Goal: Task Accomplishment & Management: Use online tool/utility

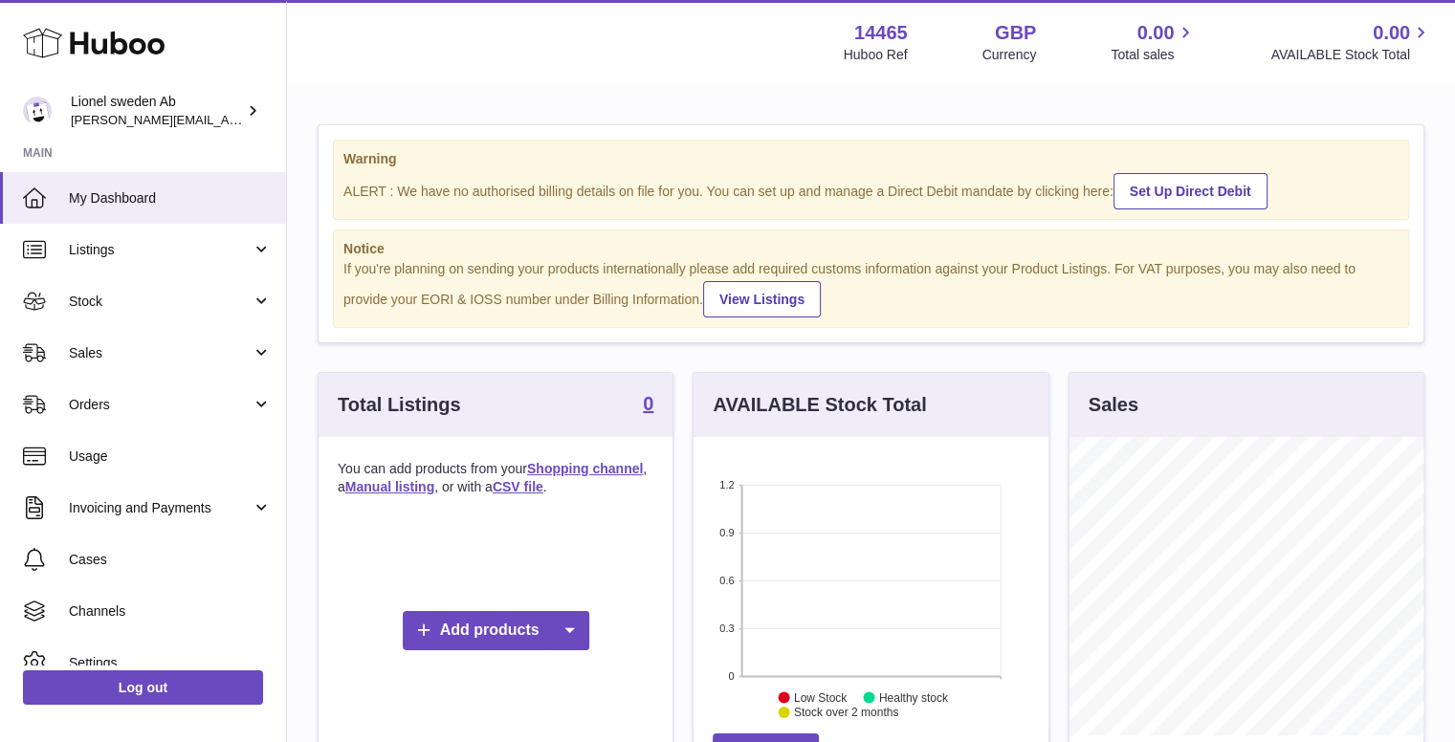
scroll to position [298, 355]
click at [413, 75] on div "Menu Huboo 14465 Huboo Ref GBP Currency 0.00 Total sales 0.00 AVAILABLE Stock T…" at bounding box center [871, 42] width 1168 height 84
click at [690, 127] on div "Warning ALERT : We have no authorised billing details on file for you. You can …" at bounding box center [870, 233] width 1105 height 217
click at [113, 208] on link "My Dashboard" at bounding box center [143, 198] width 286 height 52
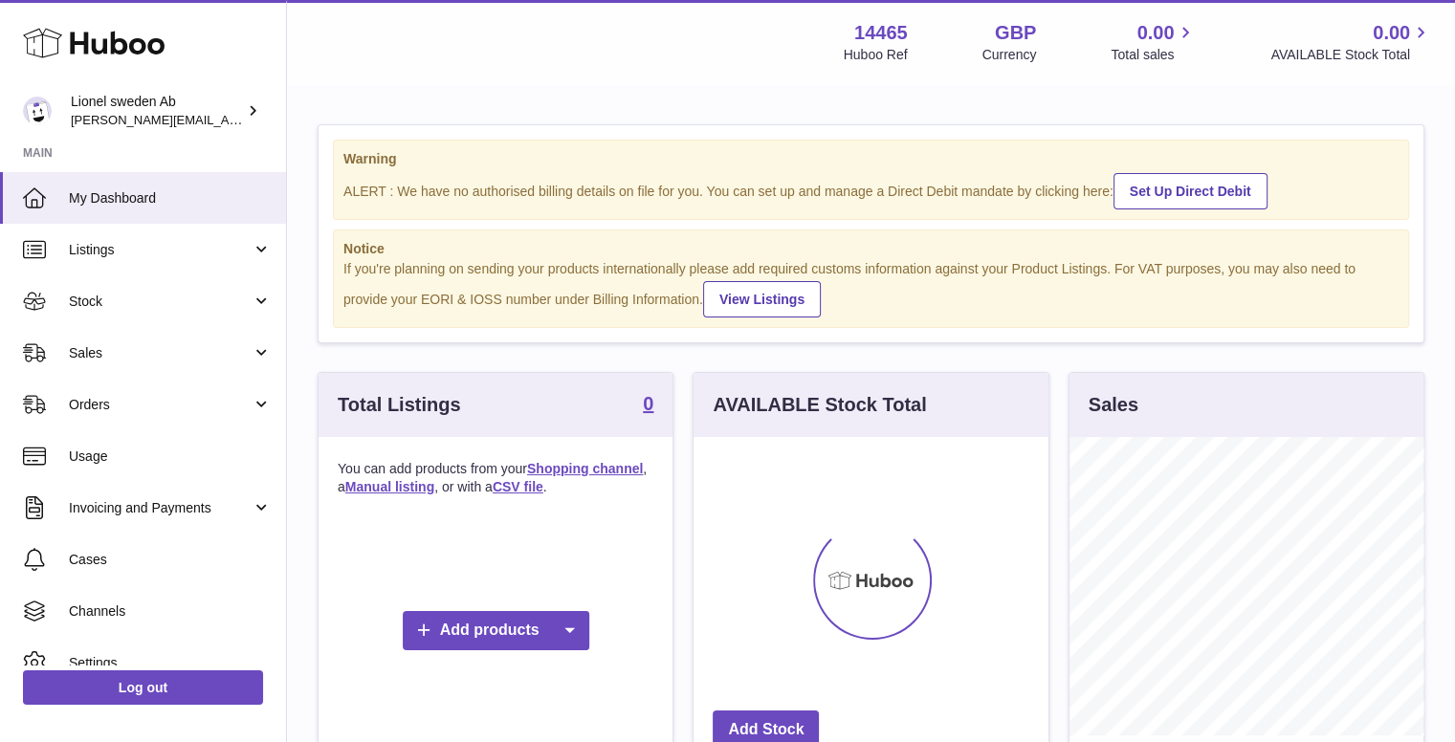
scroll to position [298, 355]
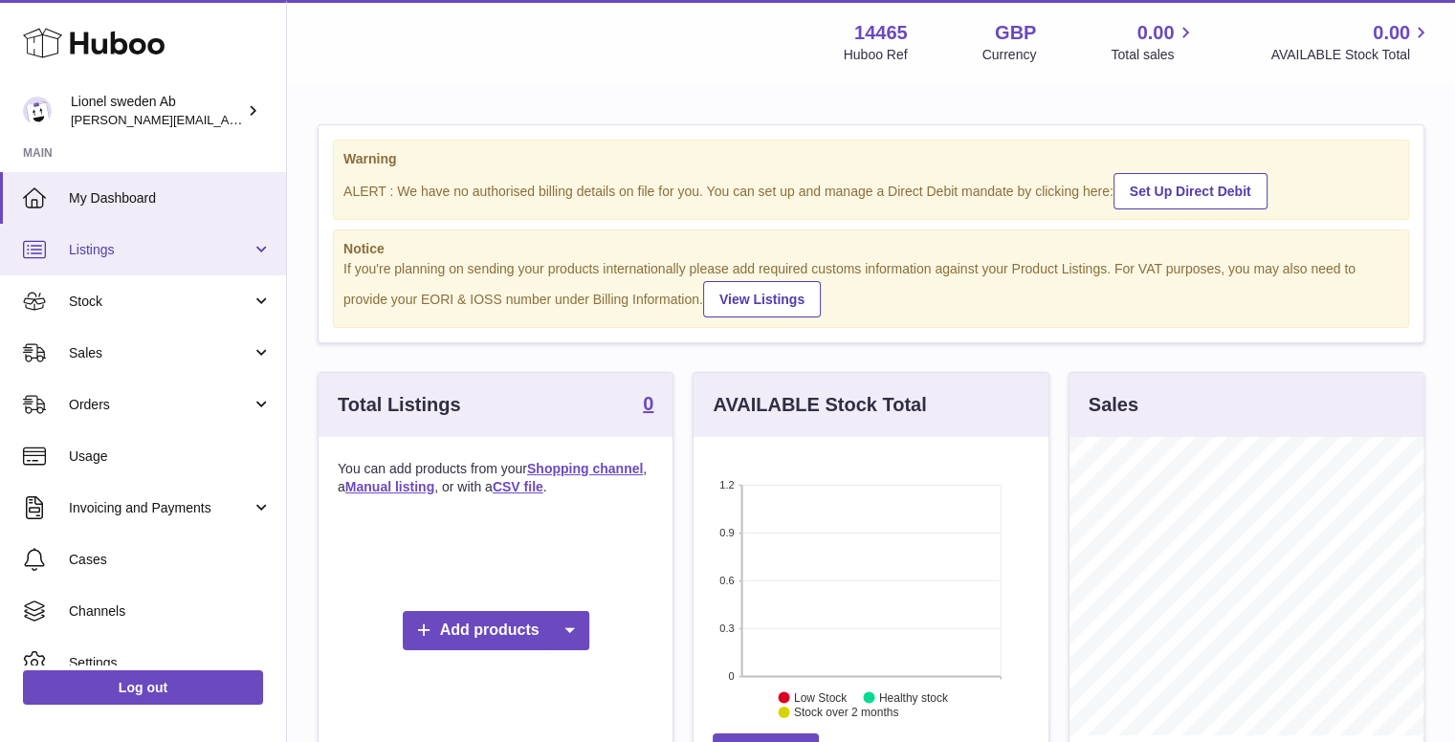
click at [148, 246] on span "Listings" at bounding box center [160, 250] width 183 height 18
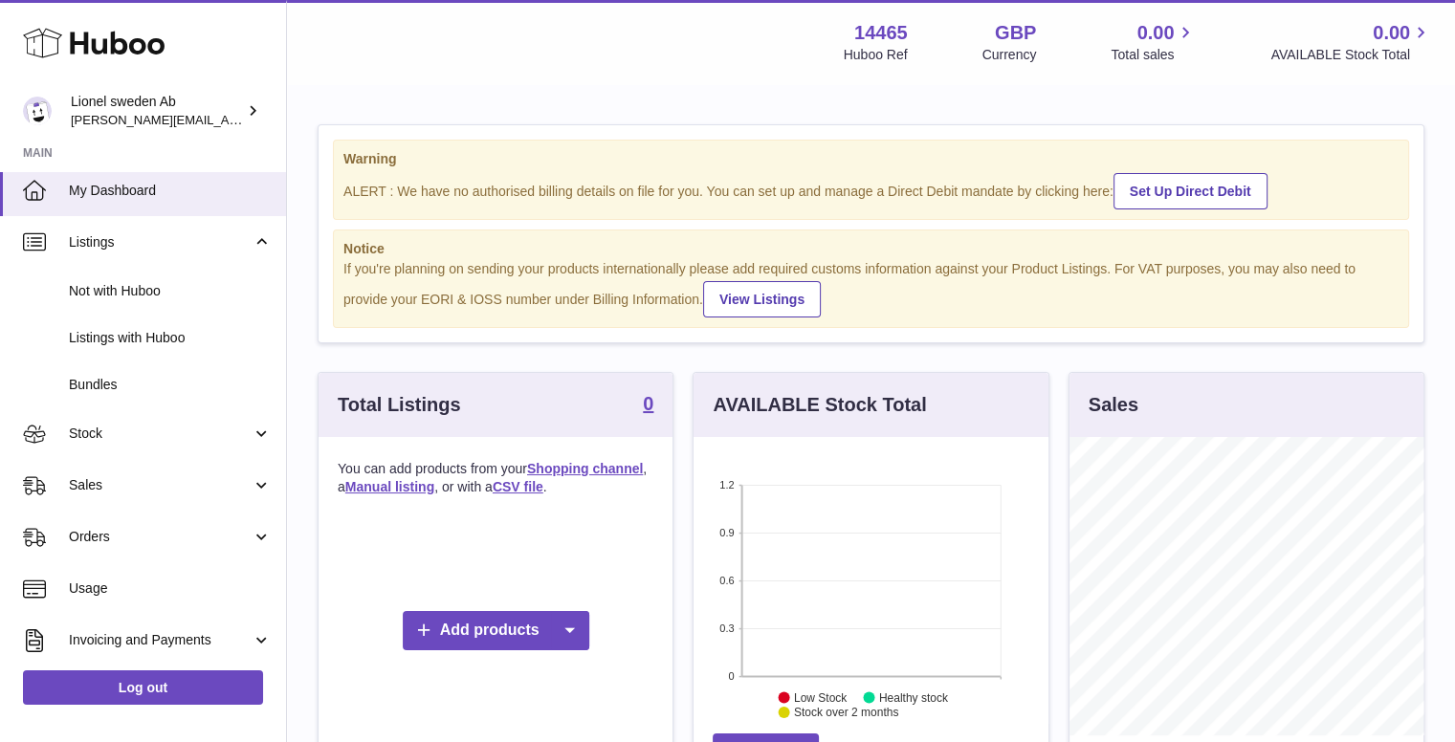
scroll to position [0, 0]
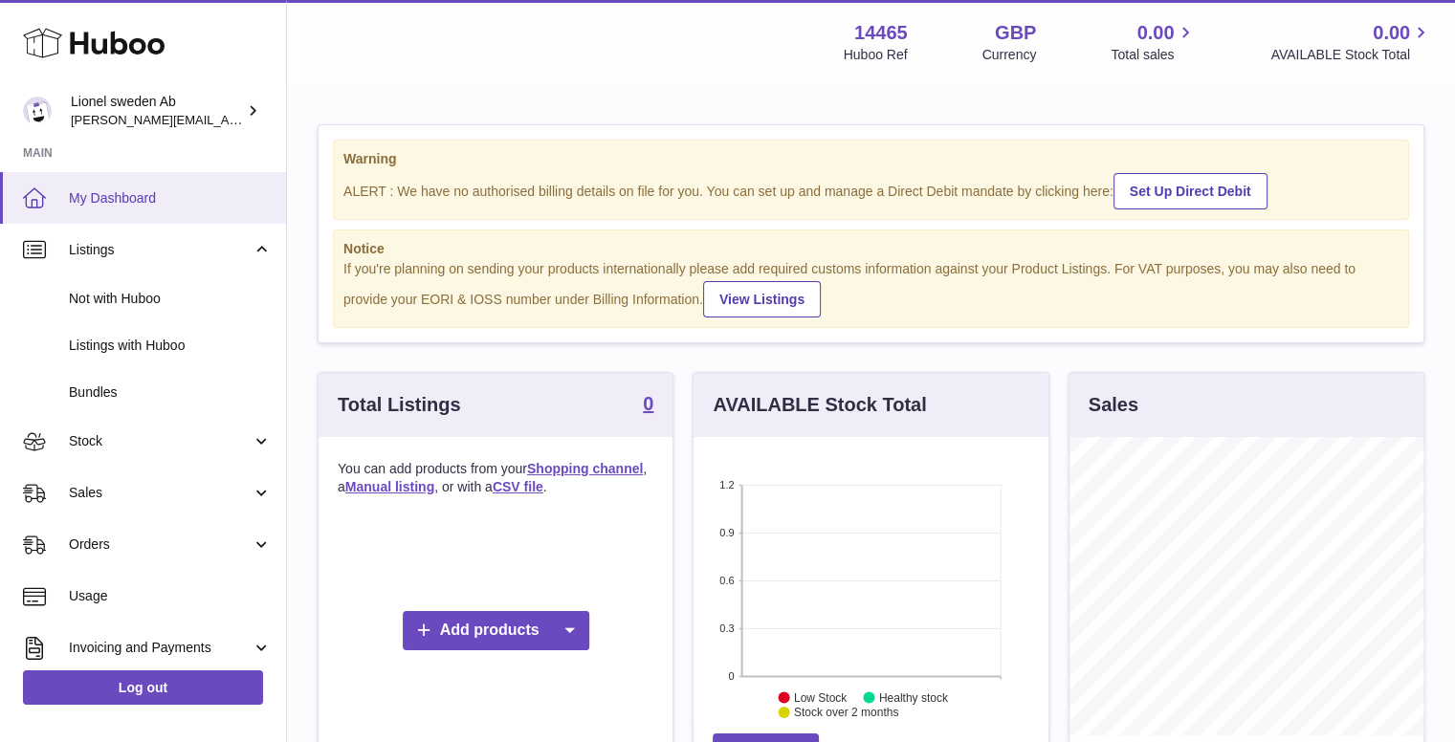
click at [108, 190] on span "My Dashboard" at bounding box center [170, 198] width 203 height 18
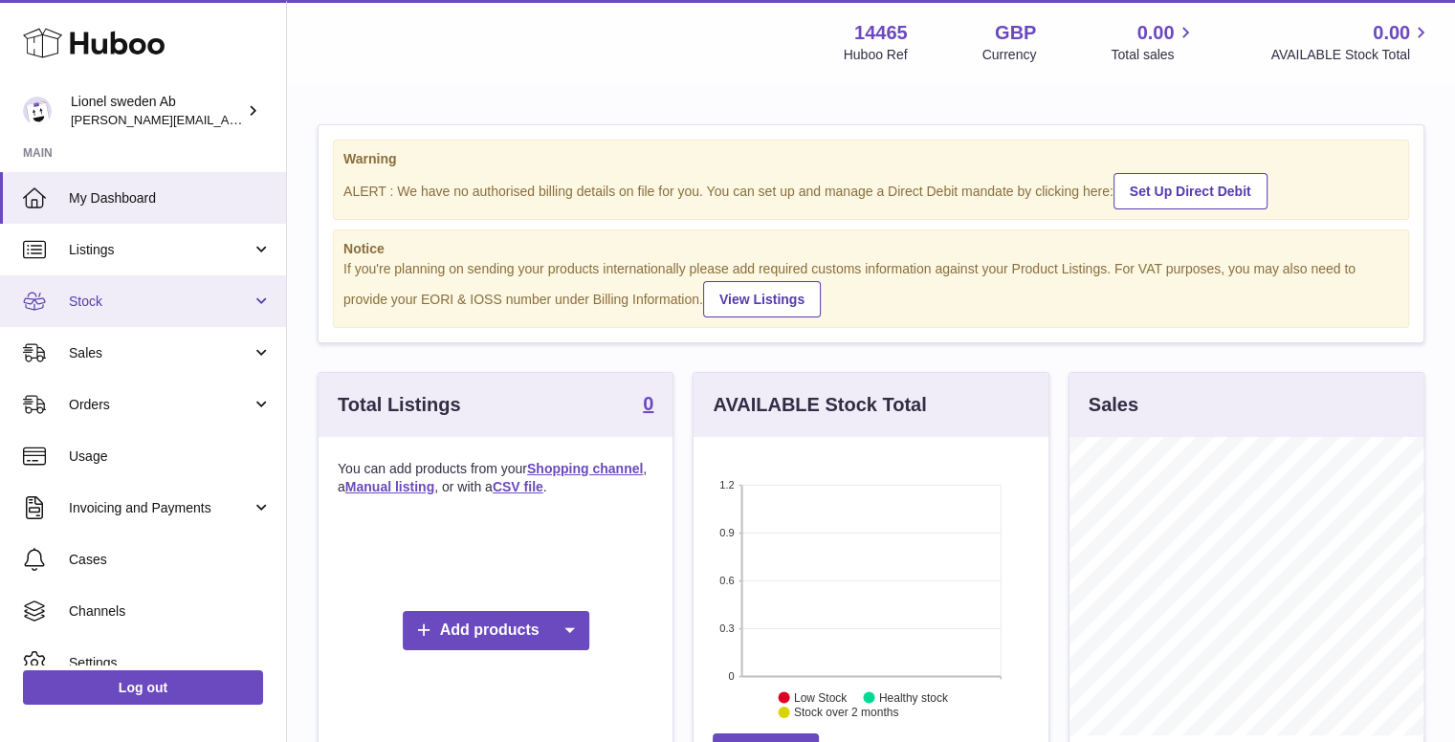
click at [84, 296] on span "Stock" at bounding box center [160, 302] width 183 height 18
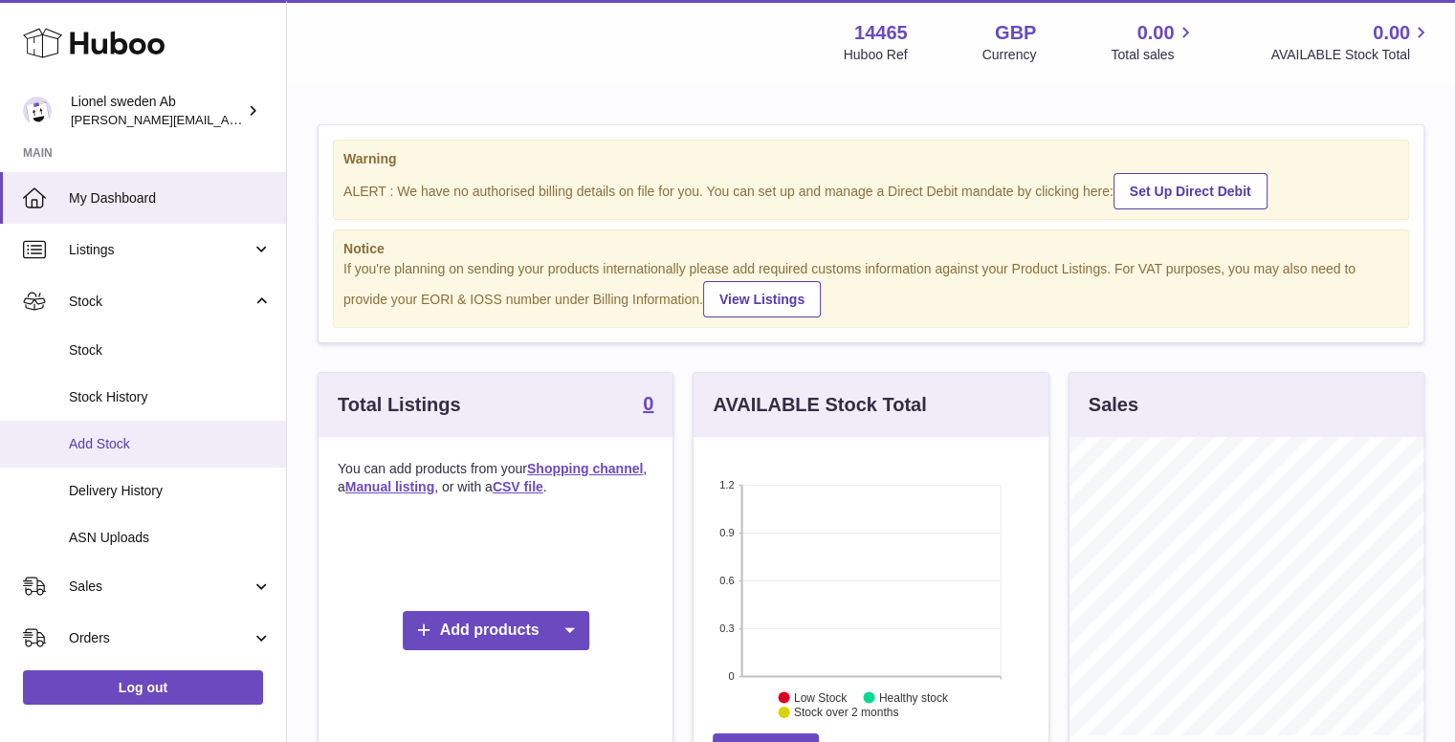
click at [113, 437] on span "Add Stock" at bounding box center [170, 444] width 203 height 18
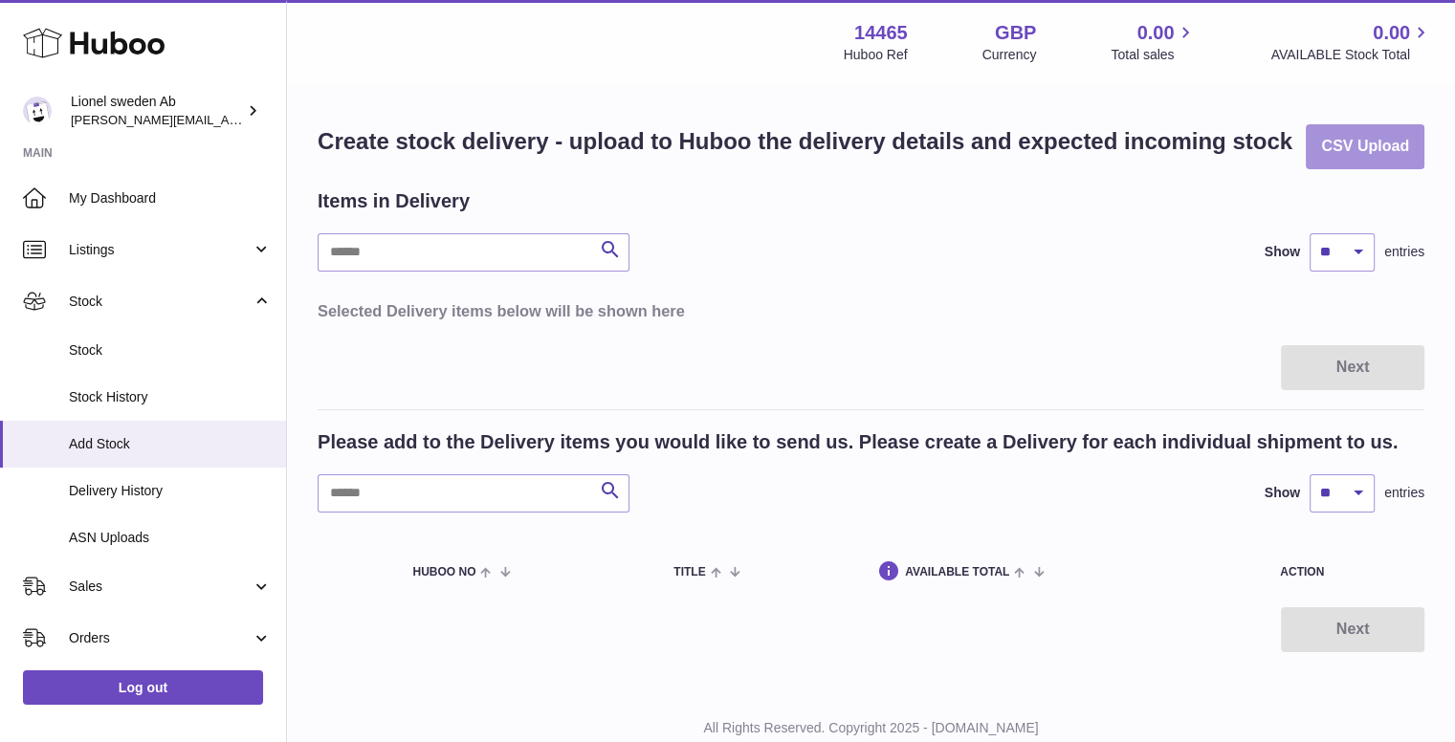
drag, startPoint x: 1369, startPoint y: 147, endPoint x: 972, endPoint y: 288, distance: 421.1
click at [1031, 271] on div "Create stock delivery - upload to Huboo the delivery details and expected incom…" at bounding box center [871, 388] width 1168 height 604
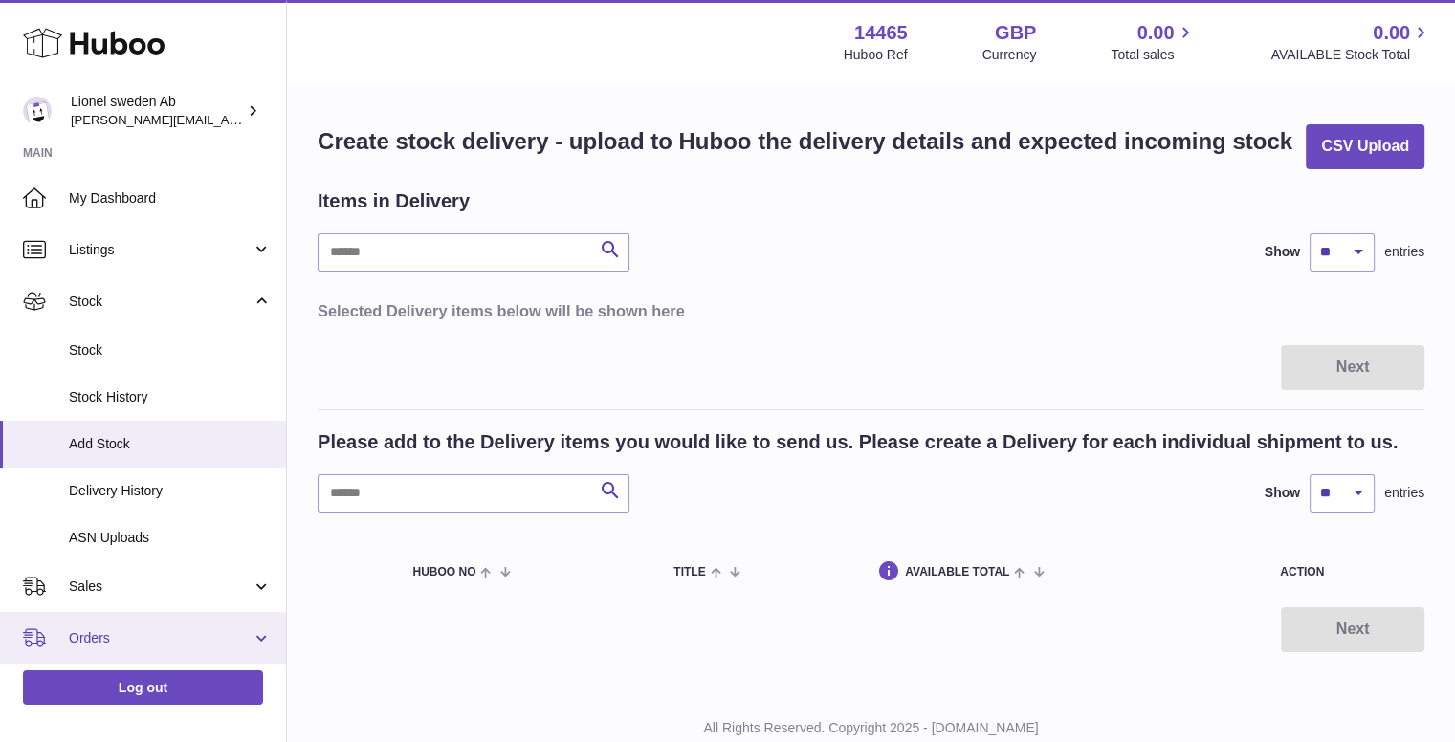
click at [154, 655] on link "Orders" at bounding box center [143, 638] width 286 height 52
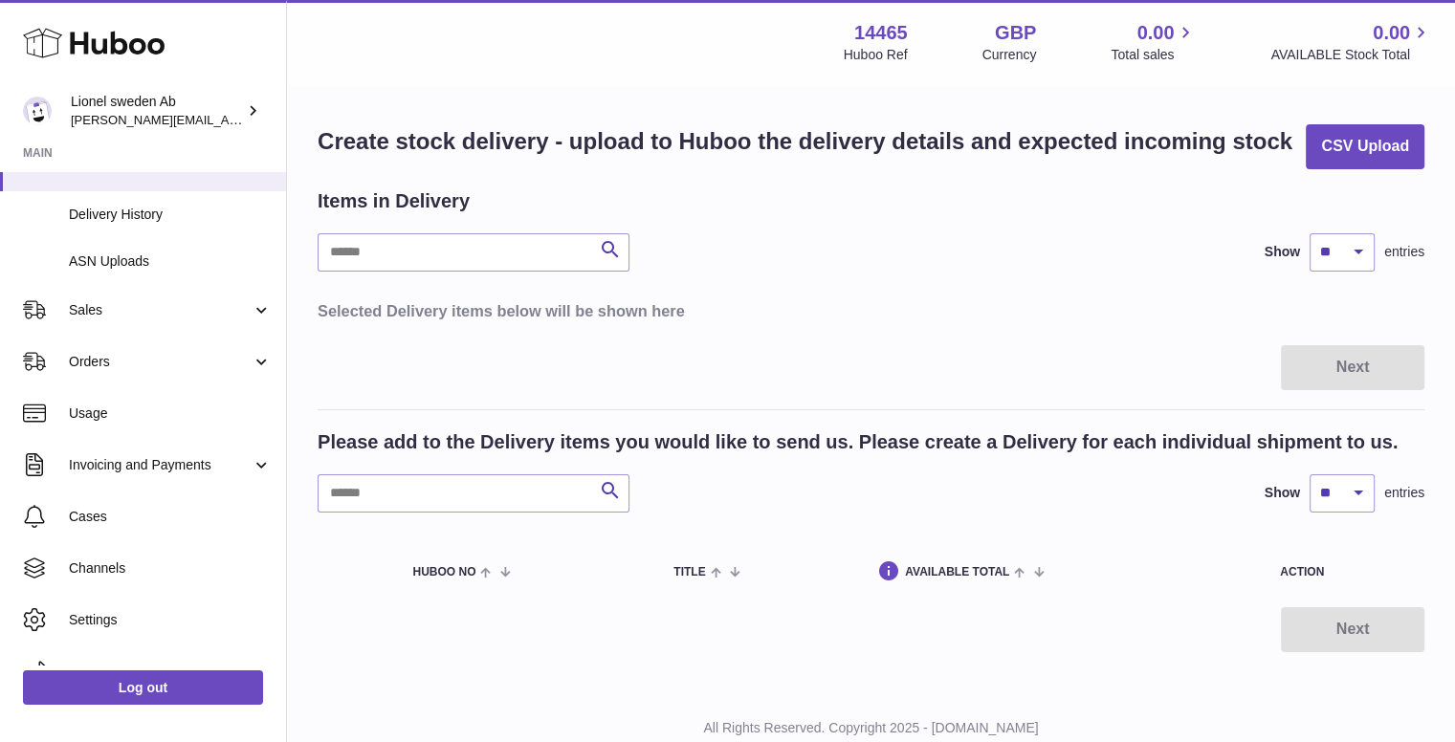
scroll to position [308, 0]
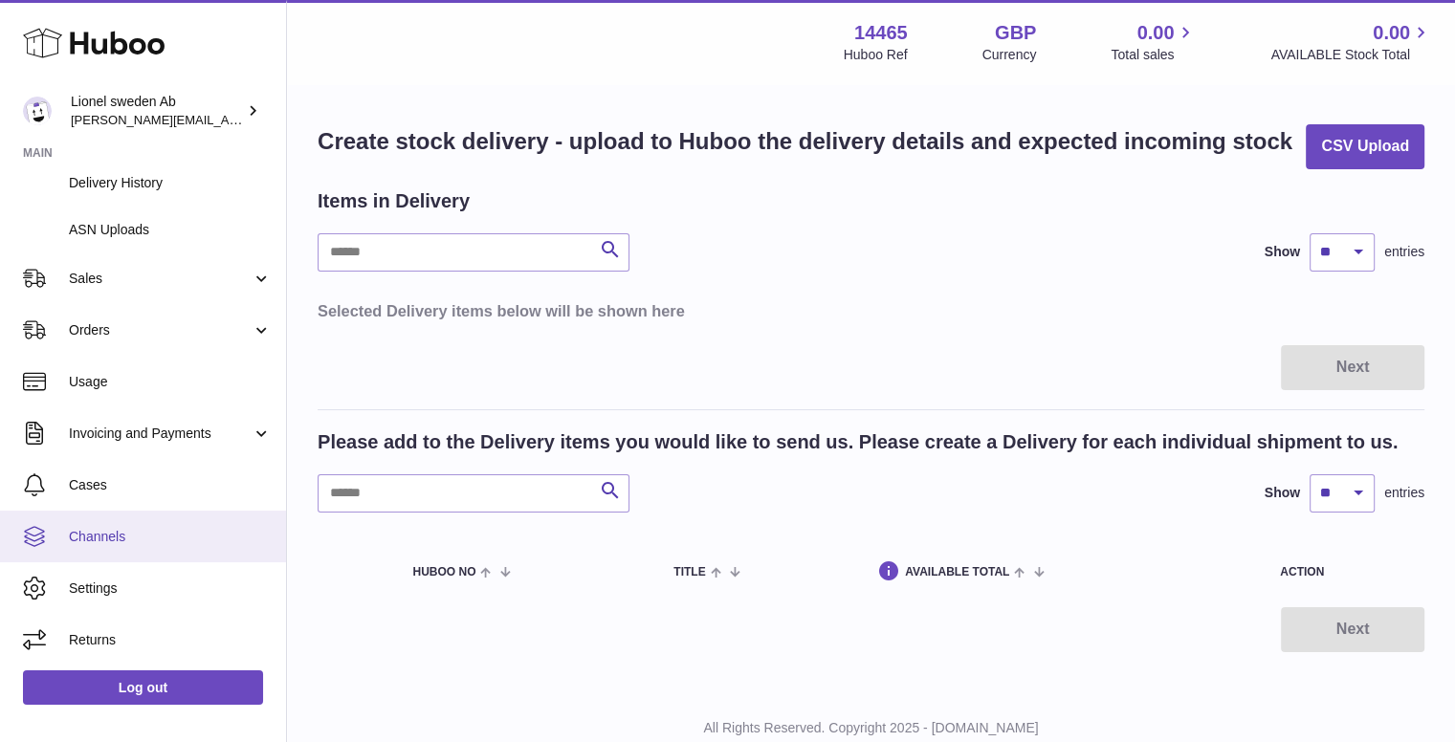
click at [130, 542] on span "Channels" at bounding box center [170, 537] width 203 height 18
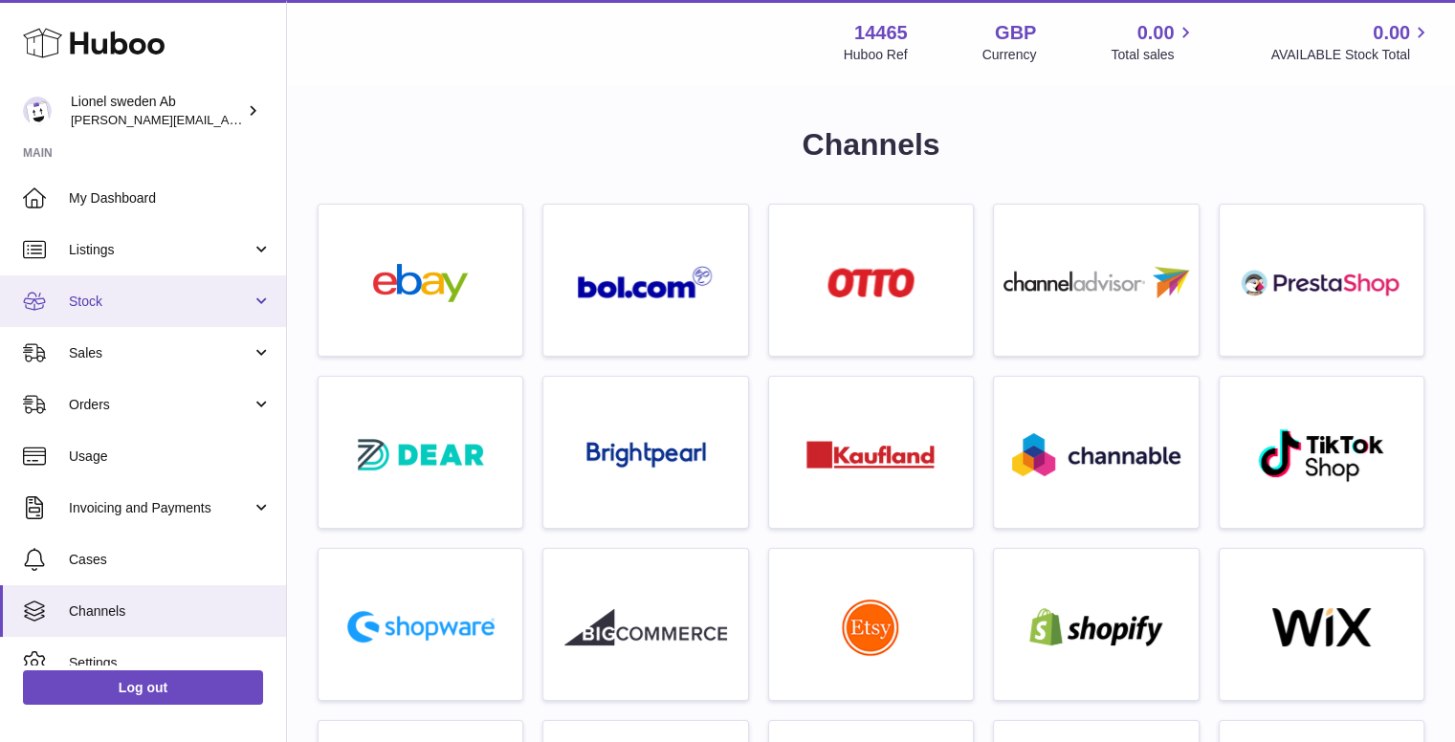
click at [88, 299] on span "Stock" at bounding box center [160, 302] width 183 height 18
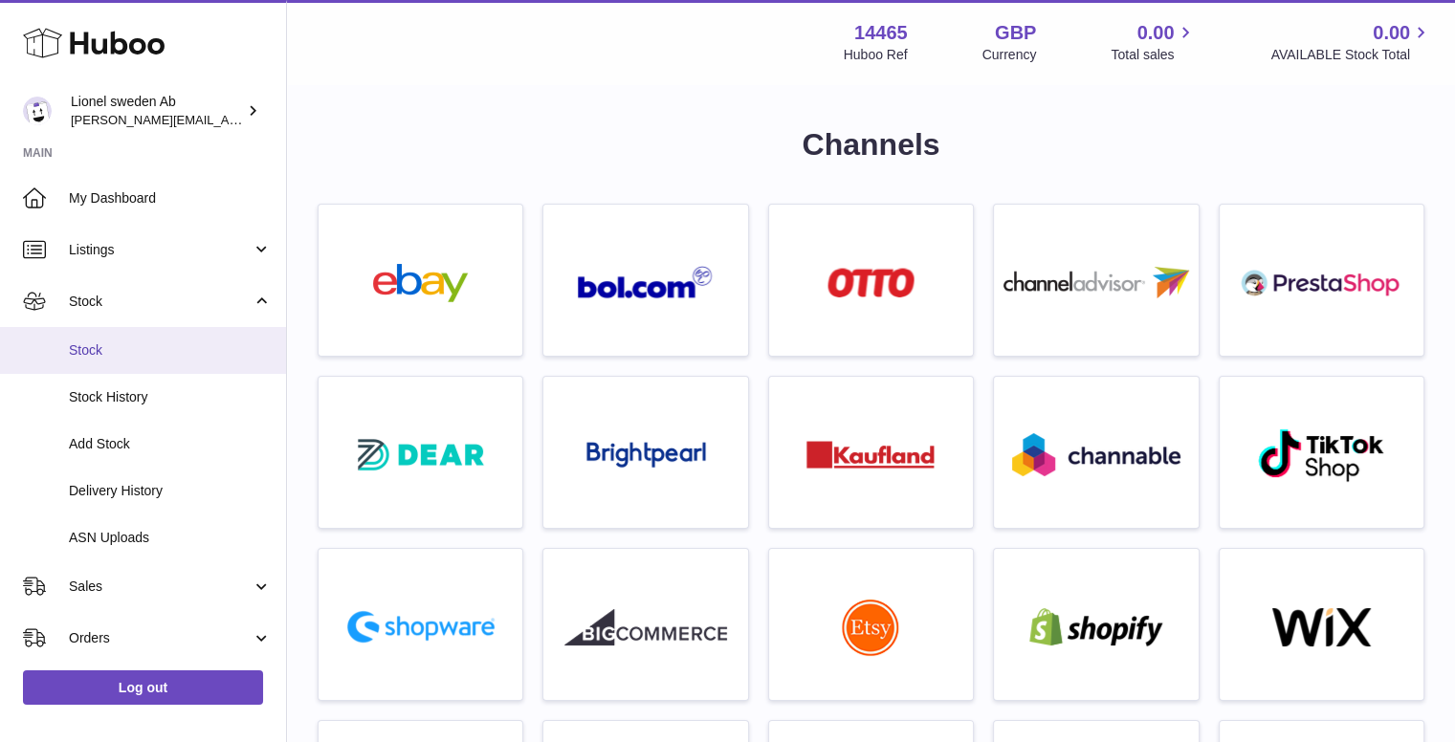
click at [99, 347] on span "Stock" at bounding box center [170, 350] width 203 height 18
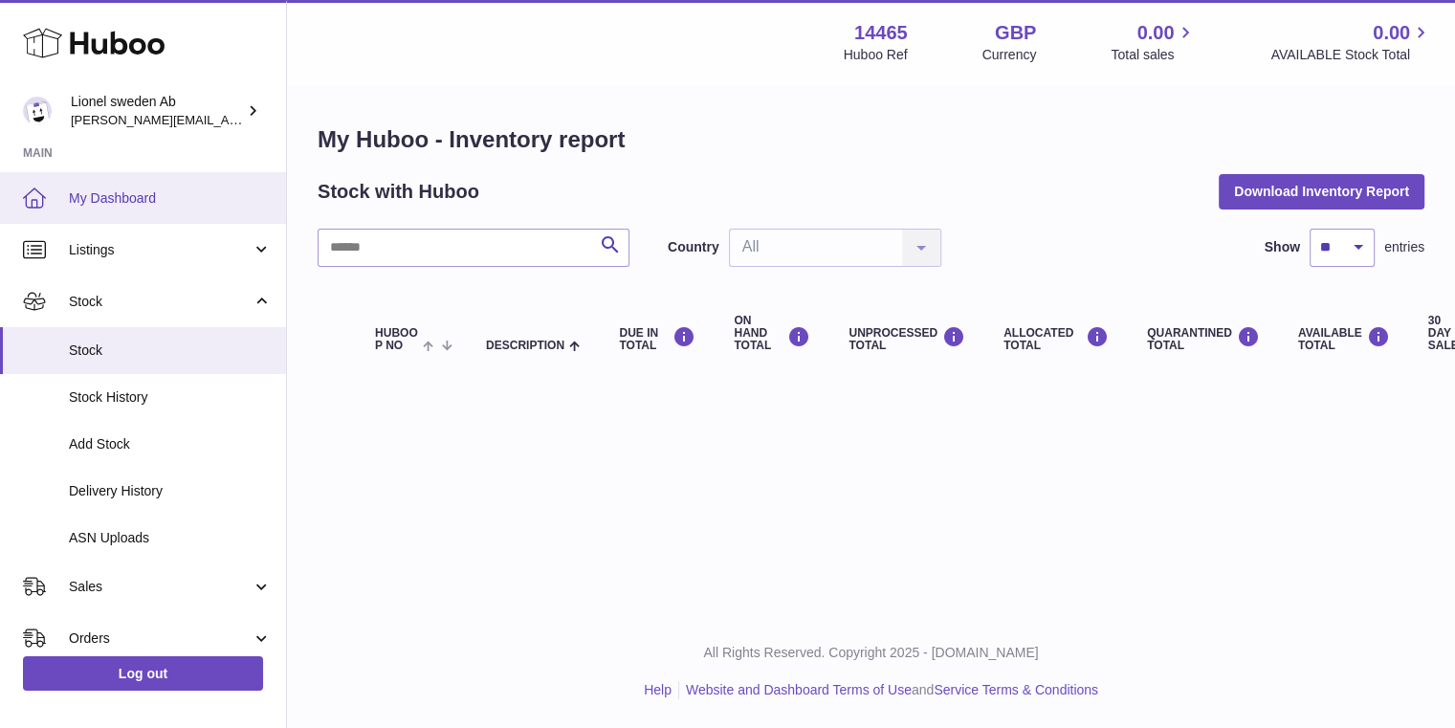
click at [94, 204] on span "My Dashboard" at bounding box center [170, 198] width 203 height 18
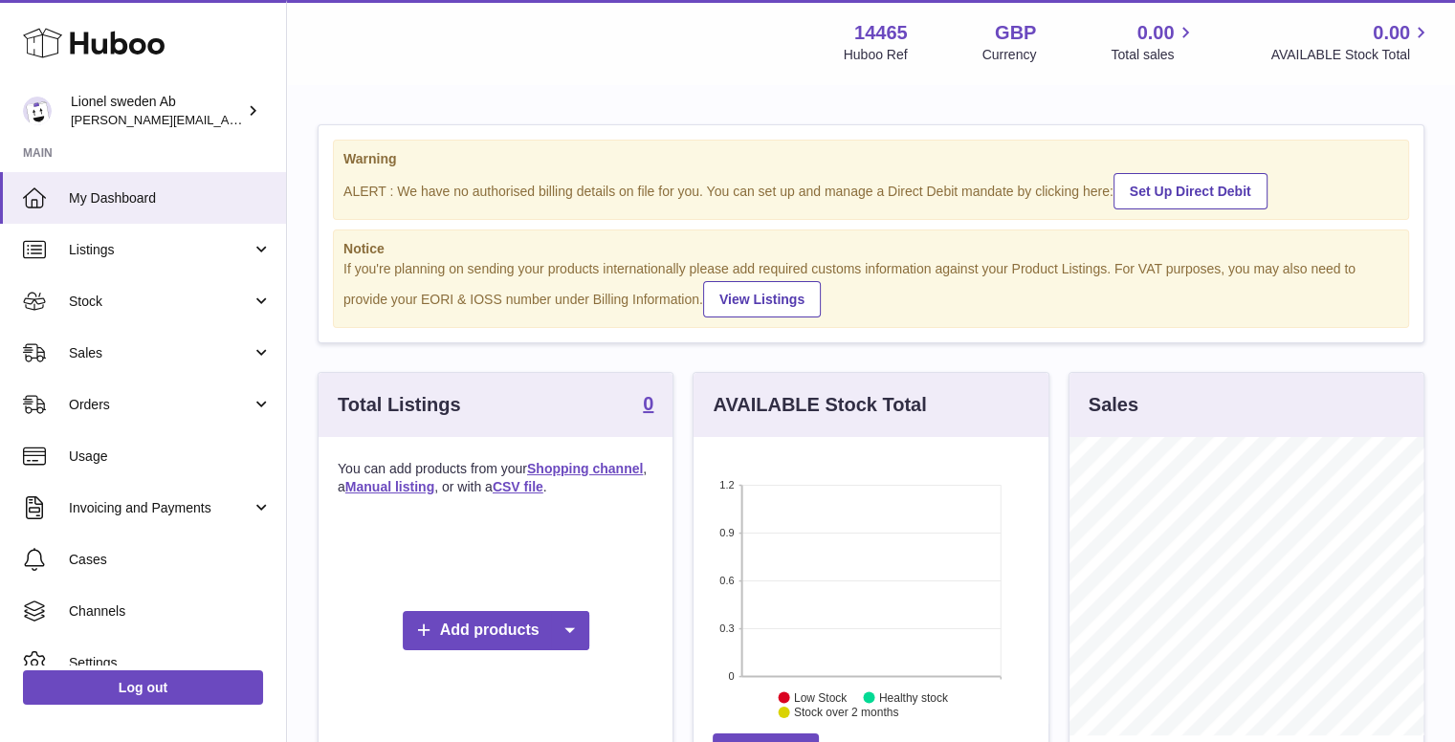
scroll to position [298, 355]
click at [532, 624] on link "Add products" at bounding box center [496, 630] width 187 height 39
click at [593, 543] on link "Manual listing" at bounding box center [603, 541] width 144 height 41
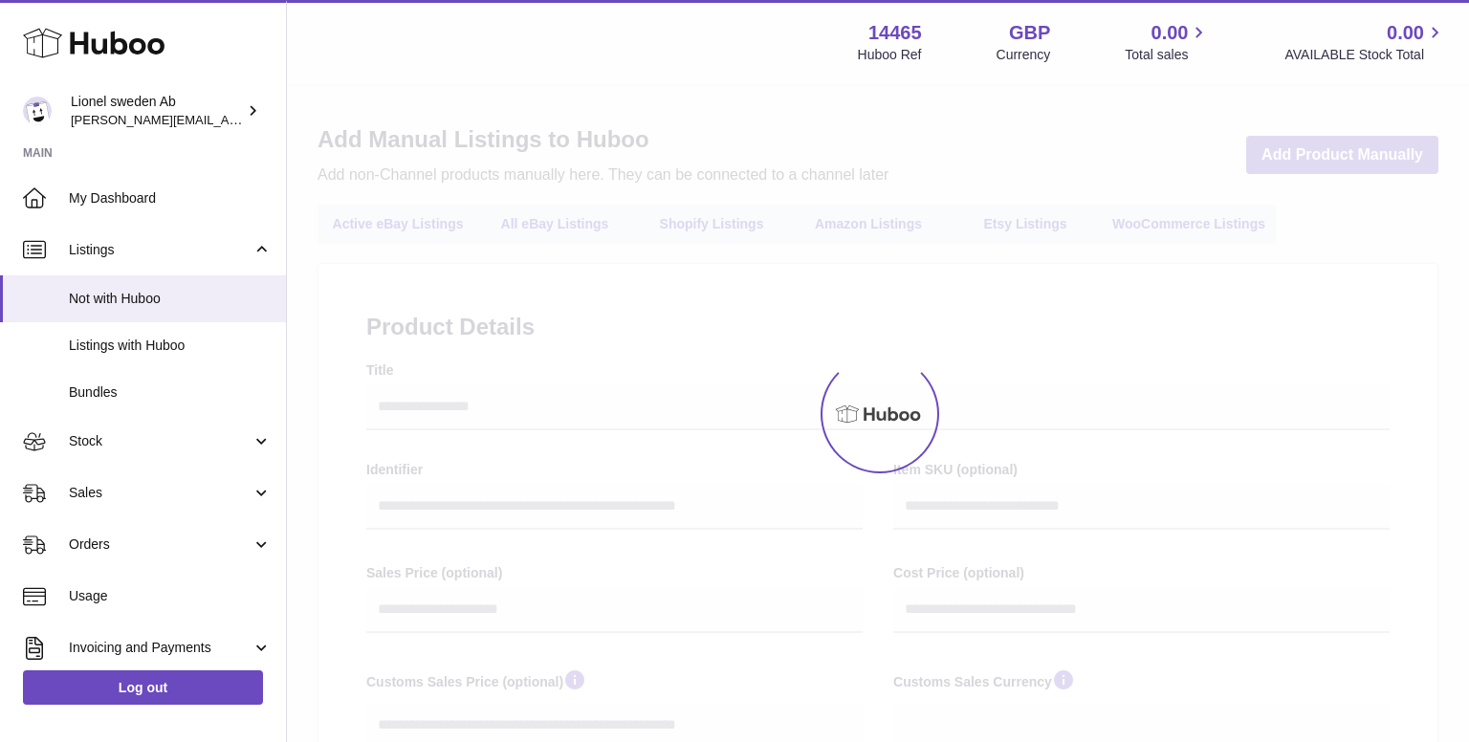
select select
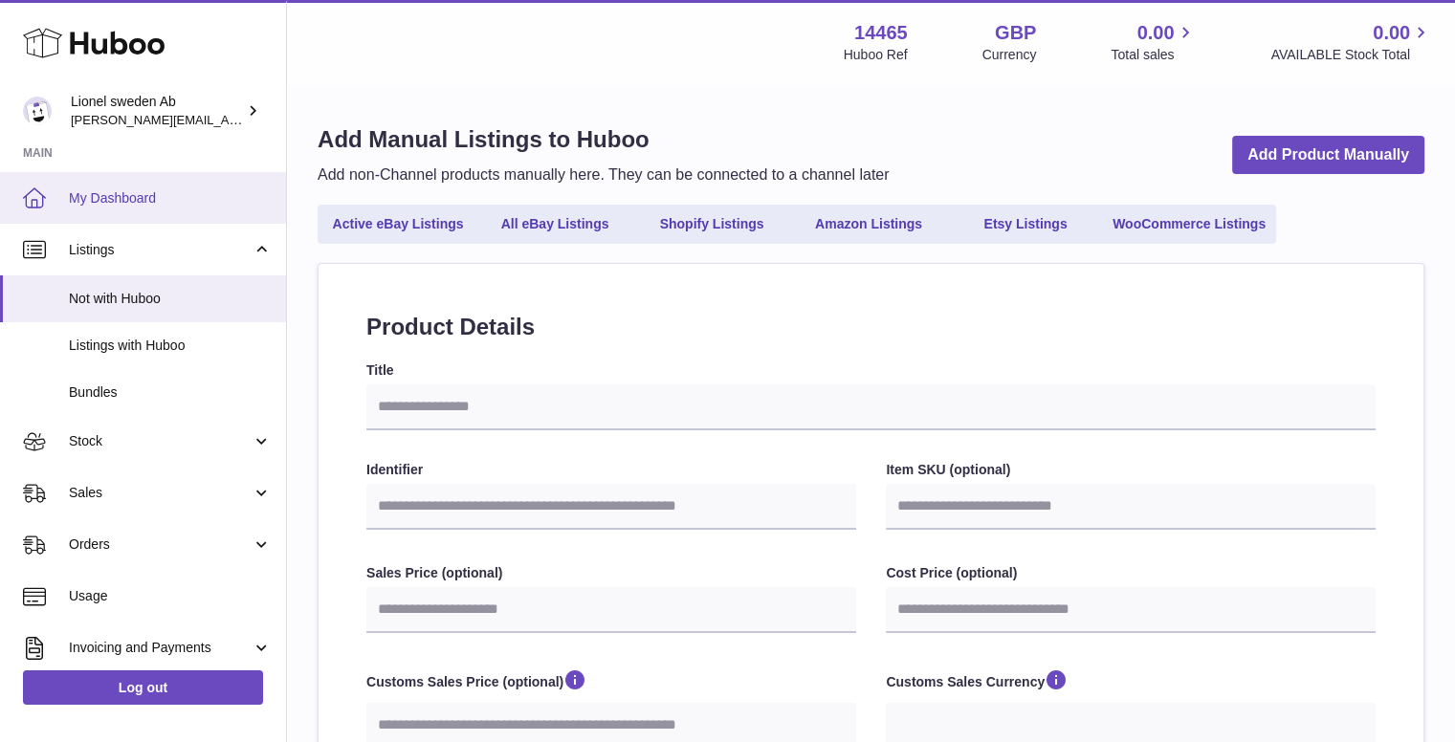
click at [72, 196] on span "My Dashboard" at bounding box center [170, 198] width 203 height 18
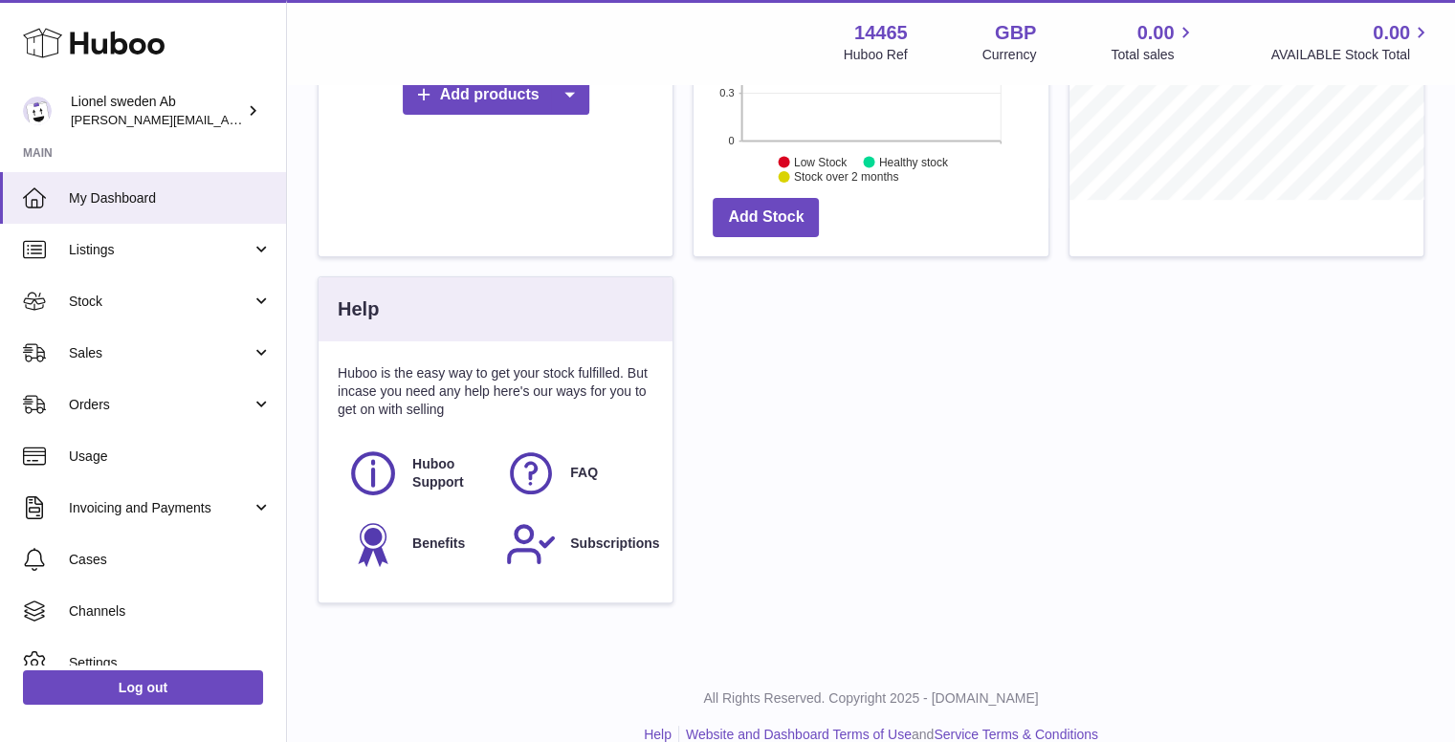
scroll to position [563, 0]
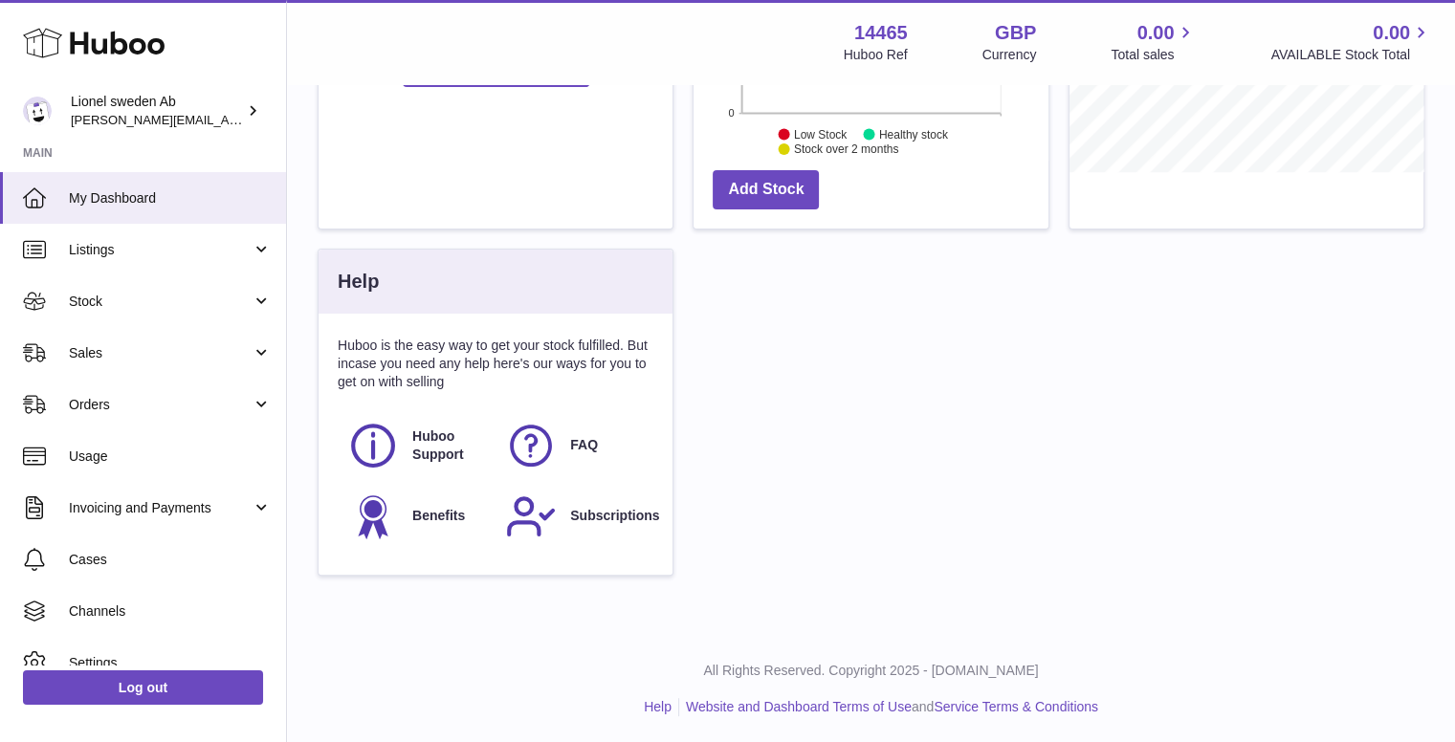
click at [403, 715] on div "All Rights Reserved. Copyright 2025 - [DOMAIN_NAME] Help Website and Dashboard …" at bounding box center [871, 689] width 1168 height 113
